Goal: Task Accomplishment & Management: Complete application form

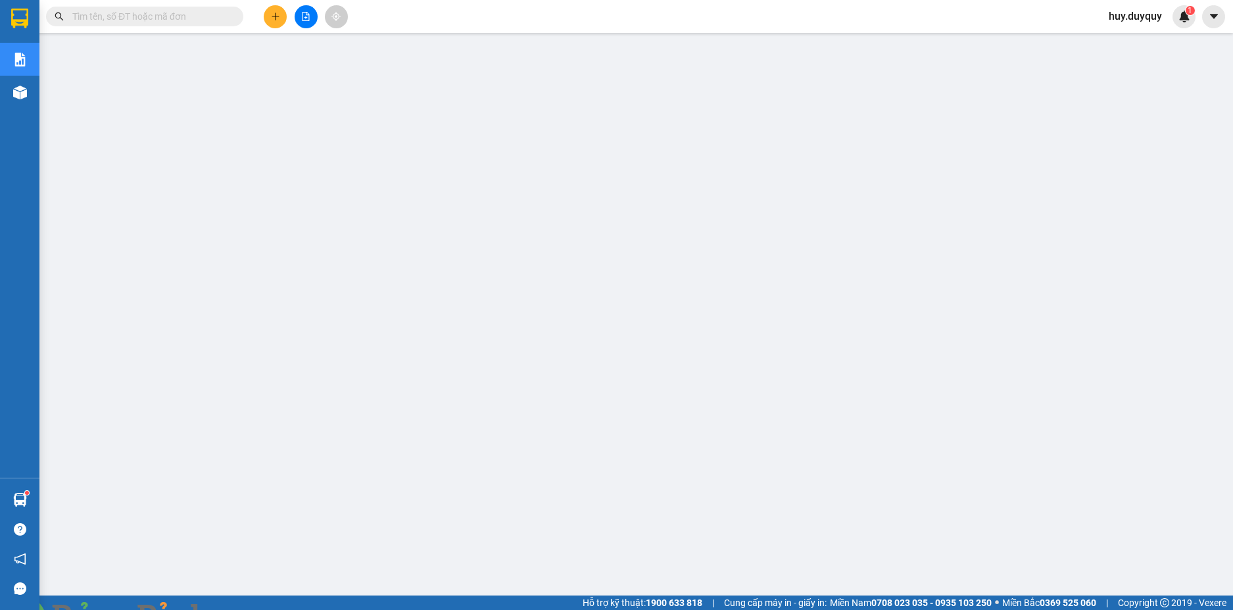
click at [242, 609] on img at bounding box center [238, 617] width 8 height 8
click at [87, 24] on span at bounding box center [144, 17] width 197 height 20
click at [99, 15] on input "text" at bounding box center [149, 16] width 155 height 14
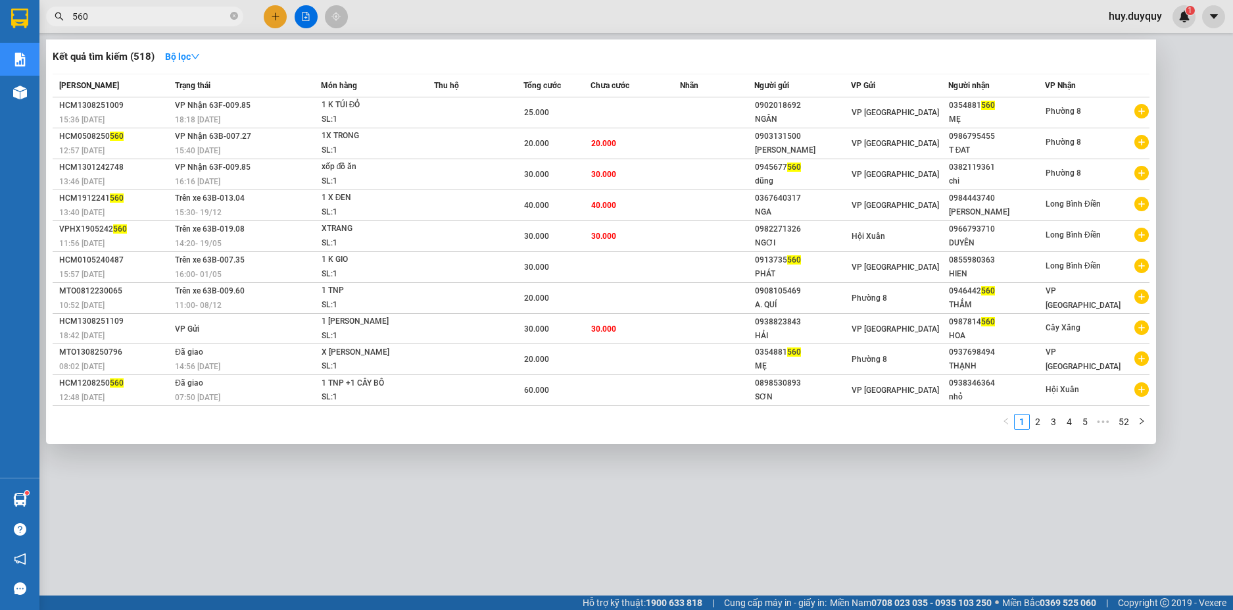
click at [153, 14] on input "560" at bounding box center [149, 16] width 155 height 14
click at [154, 14] on input "560" at bounding box center [149, 16] width 155 height 14
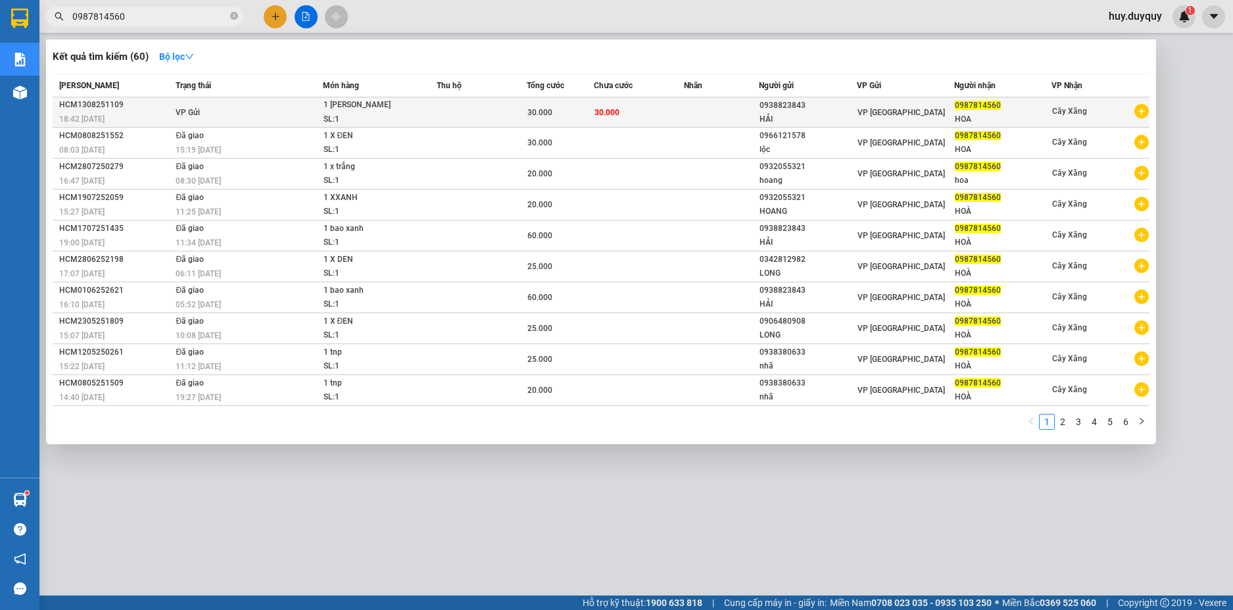
type input "0987814560"
click at [706, 120] on td at bounding box center [721, 112] width 75 height 30
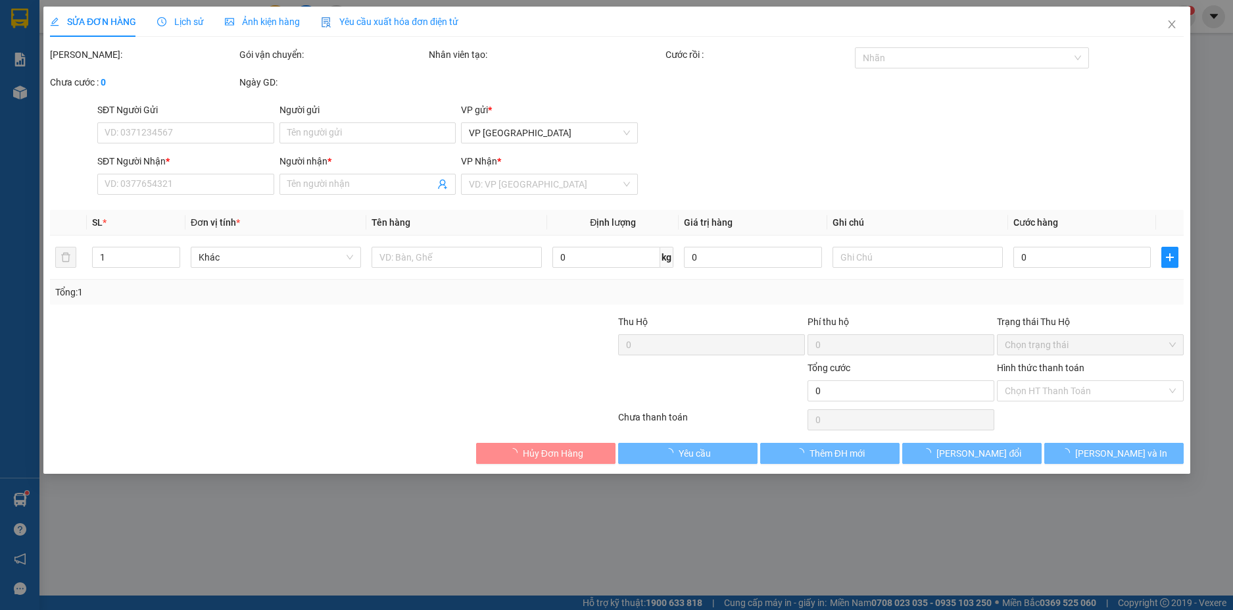
type input "0938823843"
type input "HẢI"
type input "0987814560"
type input "HOA"
type input "30.000"
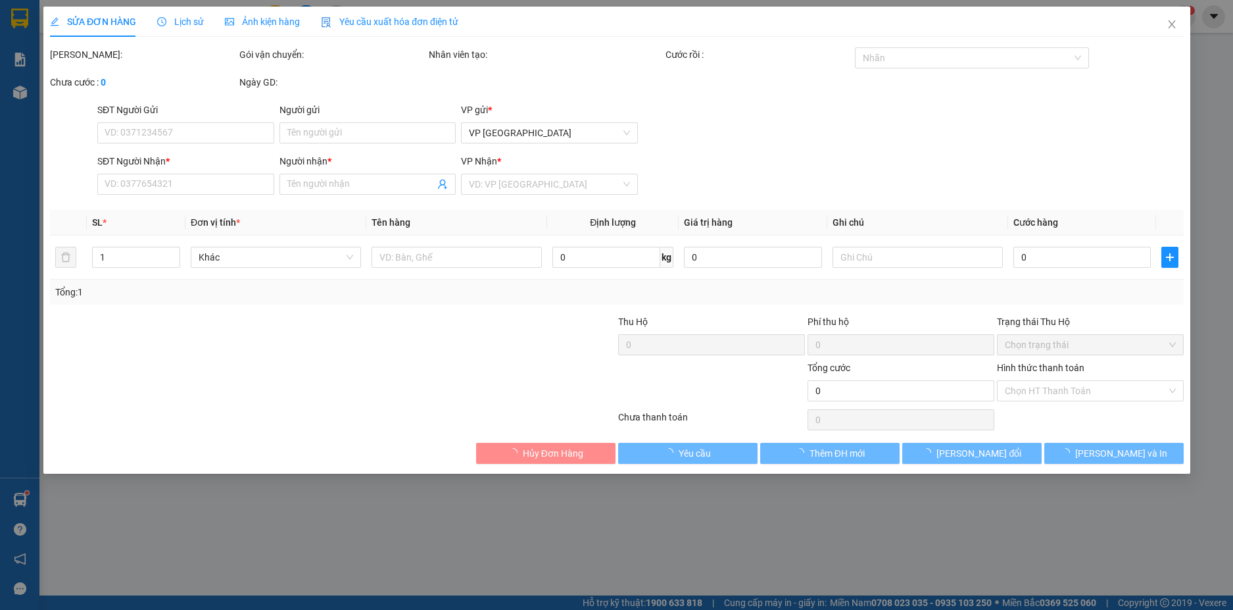
type input "30.000"
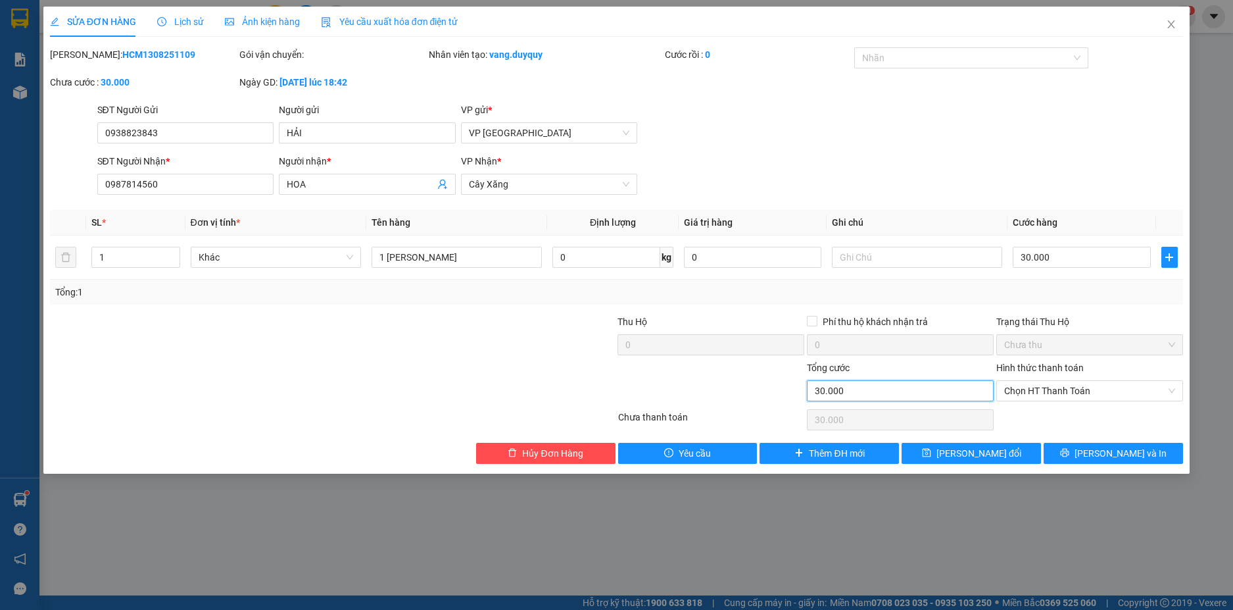
click at [871, 395] on input "30.000" at bounding box center [900, 390] width 187 height 21
click at [816, 394] on input "30.000" at bounding box center [900, 390] width 187 height 21
click at [818, 384] on input "30.000" at bounding box center [900, 390] width 187 height 21
click at [818, 393] on input "30.000" at bounding box center [900, 390] width 187 height 21
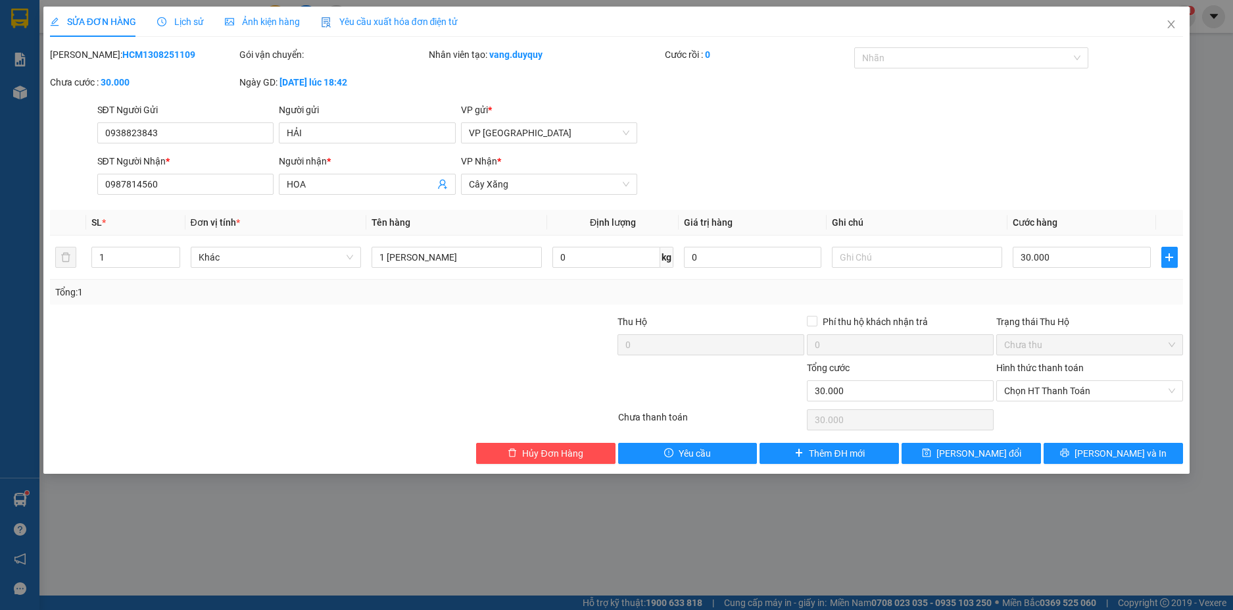
click at [806, 389] on div "[PERSON_NAME] 30.000" at bounding box center [900, 383] width 189 height 46
click at [817, 391] on input "30.000" at bounding box center [900, 390] width 187 height 21
click at [865, 390] on input "30.000" at bounding box center [900, 390] width 187 height 21
click at [1065, 251] on input "30.000" at bounding box center [1081, 257] width 137 height 21
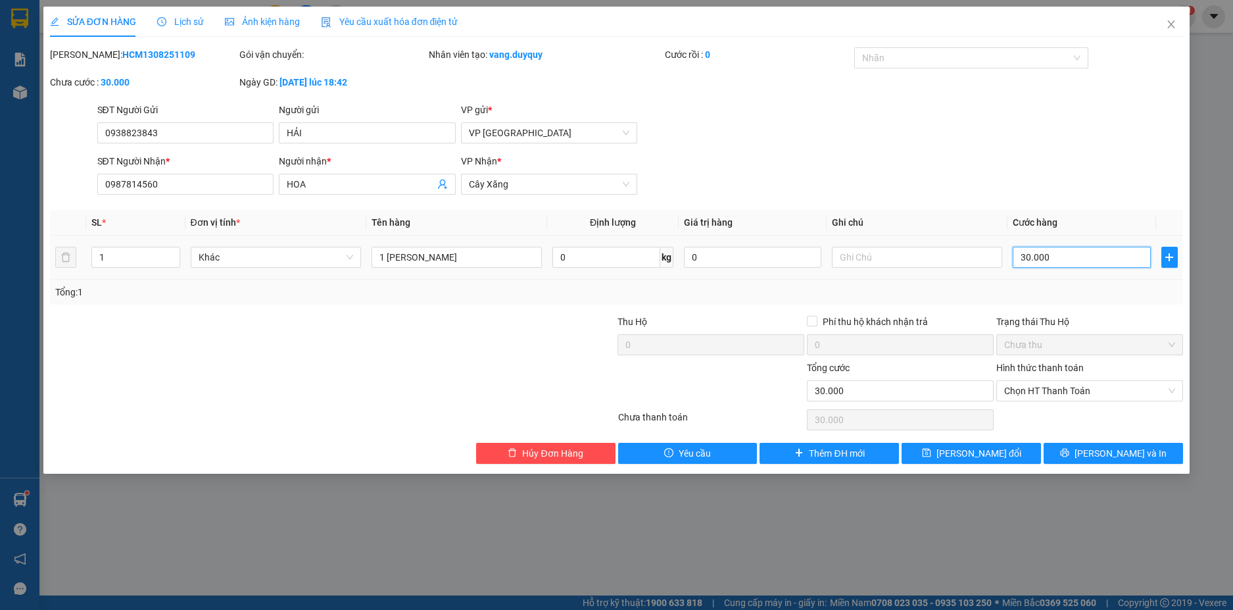
type input "2"
type input "25"
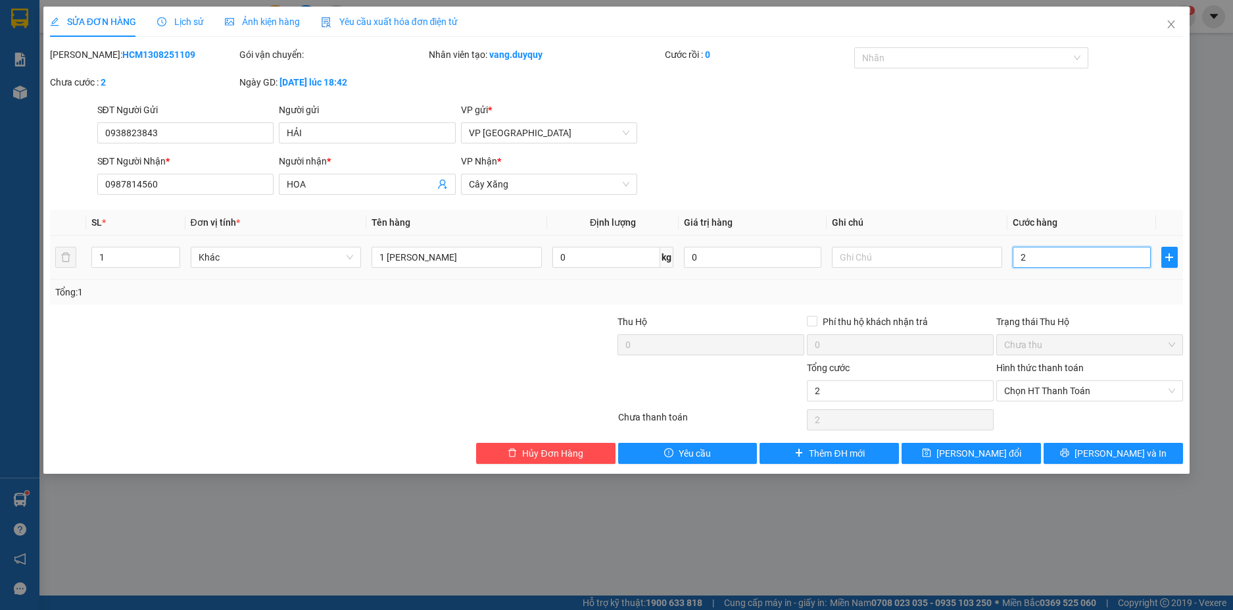
type input "25"
type input "250"
type input "2.500"
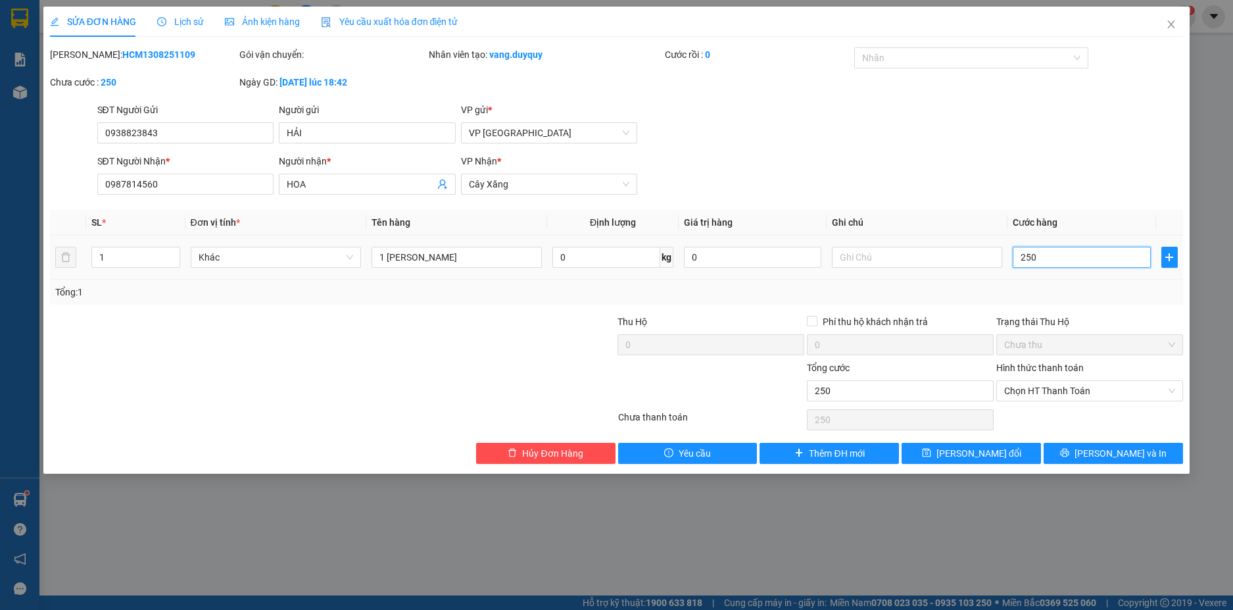
type input "2.500"
type input "25.000"
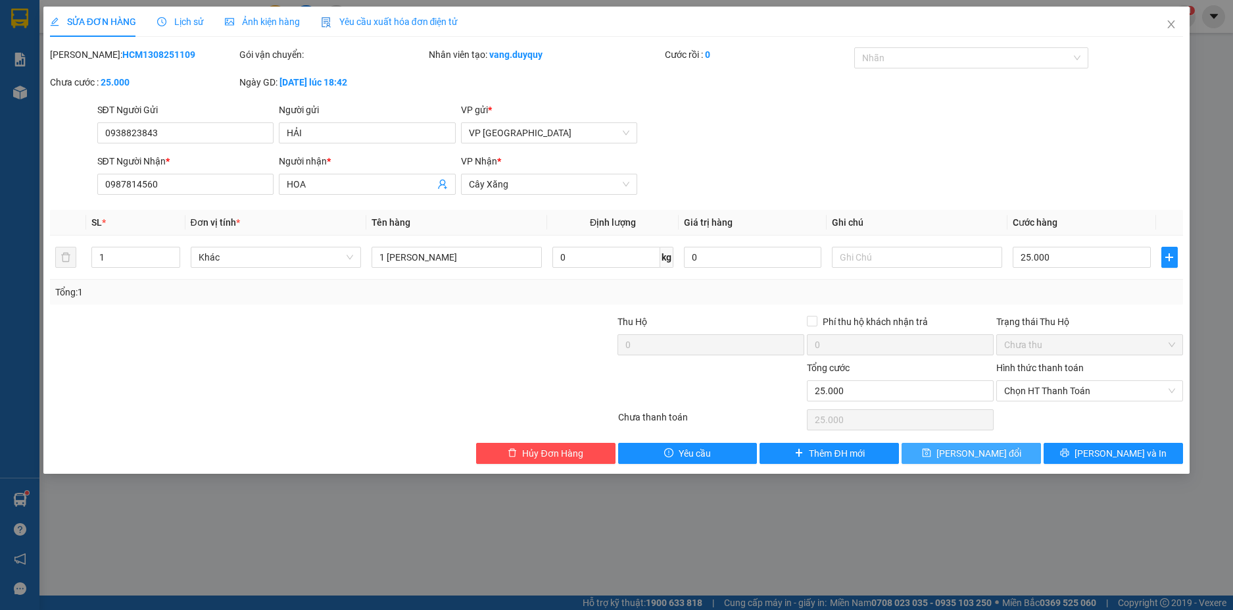
click at [984, 456] on span "[PERSON_NAME] đổi" at bounding box center [978, 453] width 85 height 14
